Goal: Find specific page/section: Find specific page/section

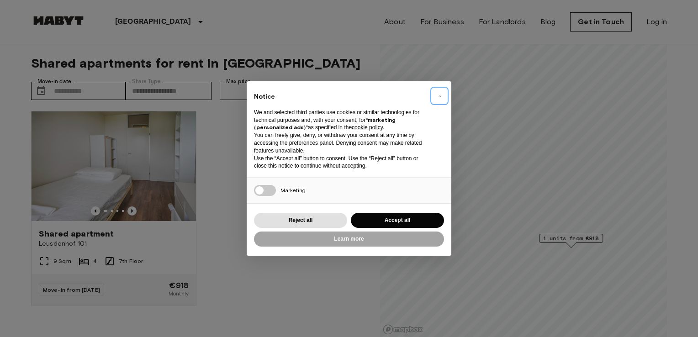
click at [439, 95] on span "×" at bounding box center [439, 95] width 3 height 11
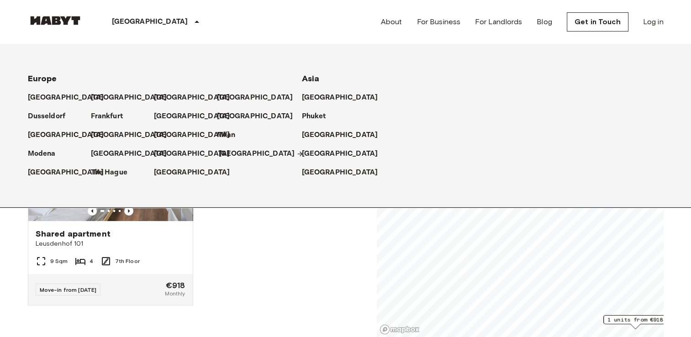
click at [233, 152] on p "[GEOGRAPHIC_DATA]" at bounding box center [257, 153] width 76 height 11
